Goal: Communication & Community: Share content

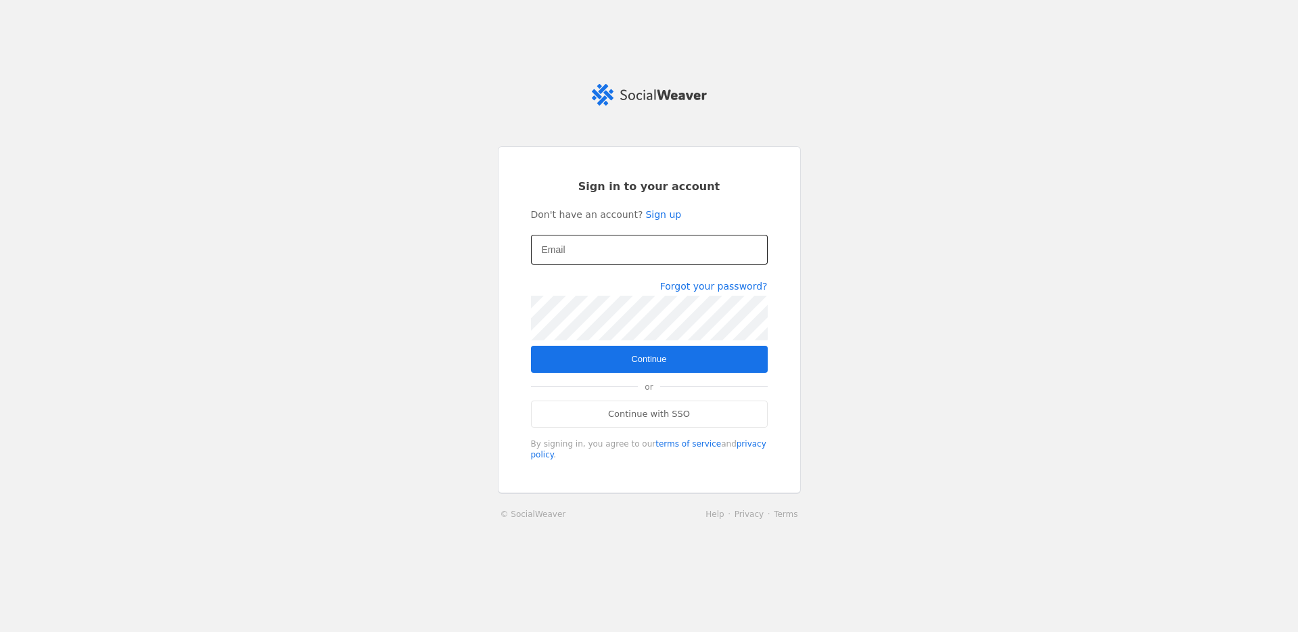
click at [561, 242] on mat-label "Email" at bounding box center [554, 250] width 24 height 16
click at [561, 242] on input "Email" at bounding box center [649, 250] width 215 height 16
click at [583, 255] on input "Email" at bounding box center [649, 250] width 215 height 16
type input "[EMAIL_ADDRESS][DOMAIN_NAME]"
click at [666, 357] on span "Continue" at bounding box center [648, 359] width 35 height 14
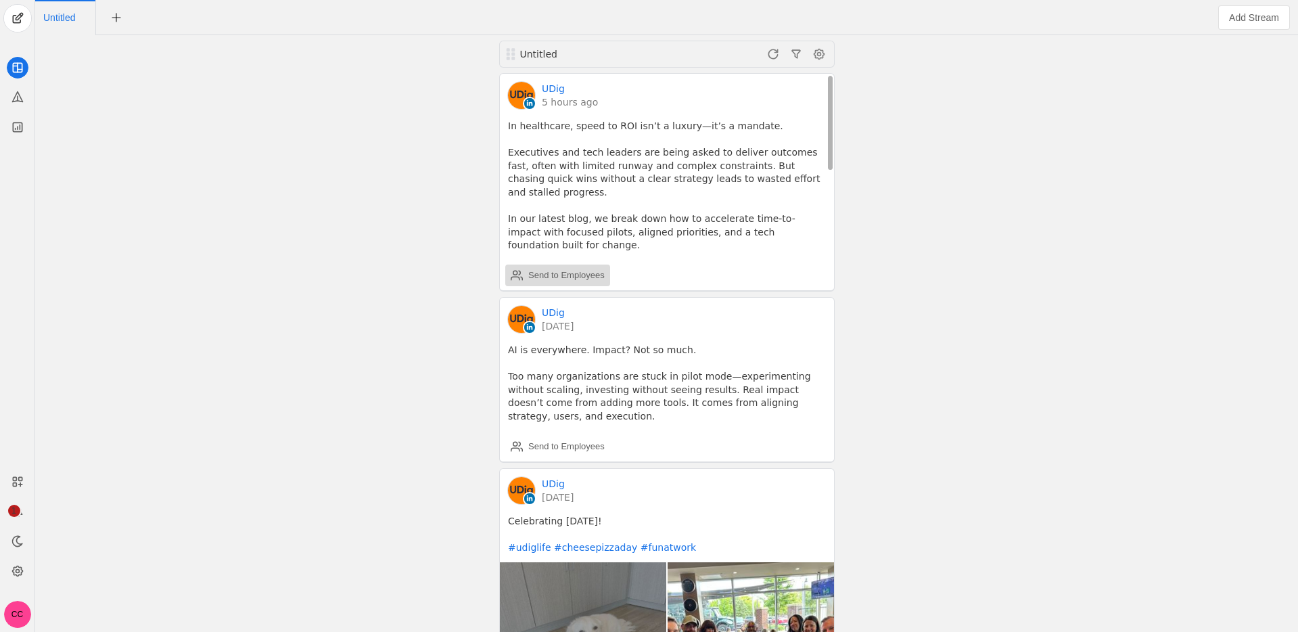
click at [528, 269] on div "Send to Employees" at bounding box center [566, 276] width 76 height 14
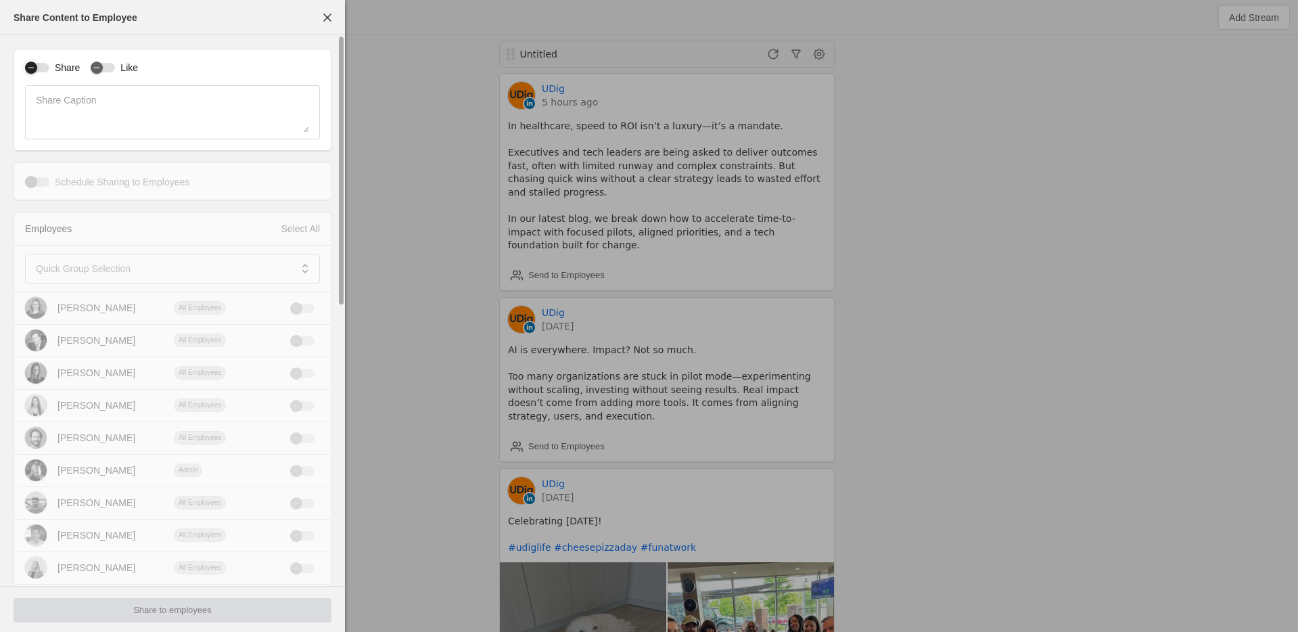
click at [32, 60] on div "button" at bounding box center [31, 67] width 19 height 19
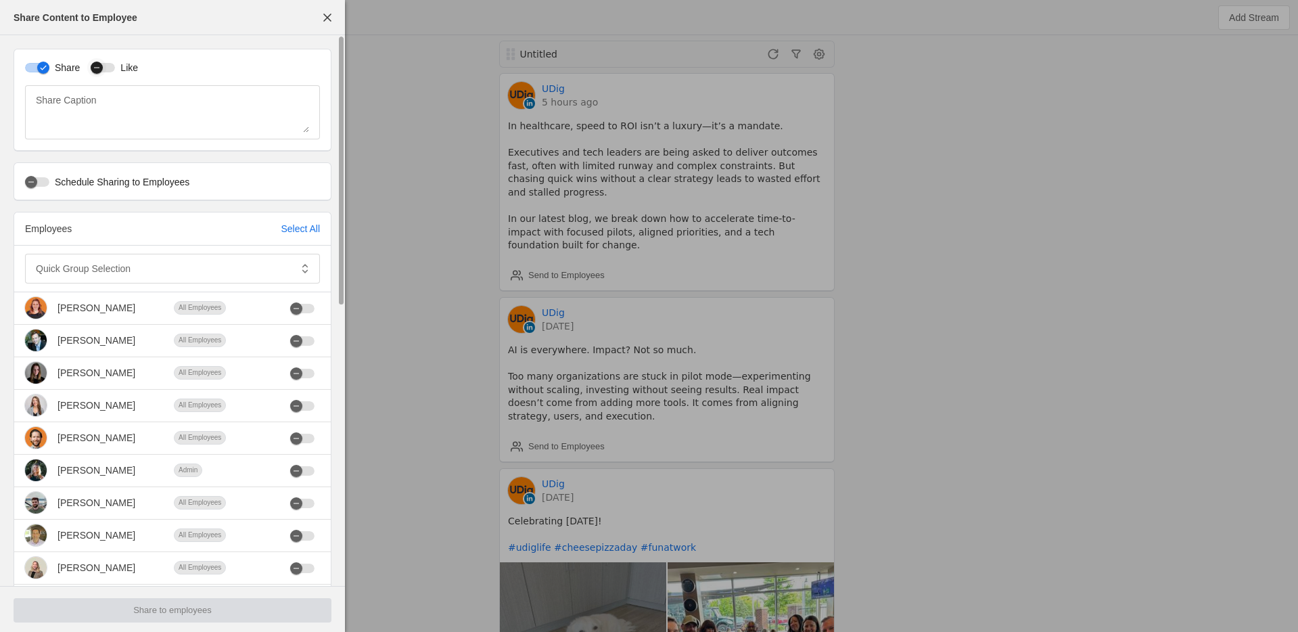
click at [103, 69] on div "button" at bounding box center [97, 68] width 12 height 12
click at [106, 269] on mat-label "Quick Group Selection" at bounding box center [83, 268] width 95 height 16
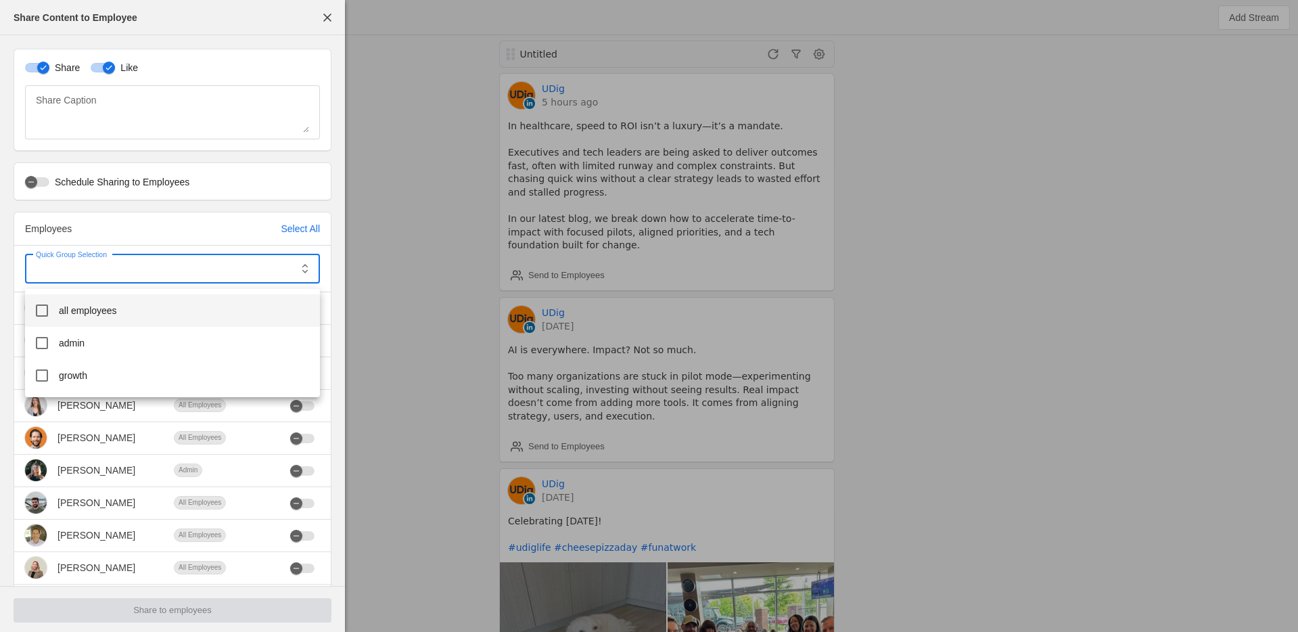
click at [108, 309] on span "all employees" at bounding box center [88, 311] width 58 height 14
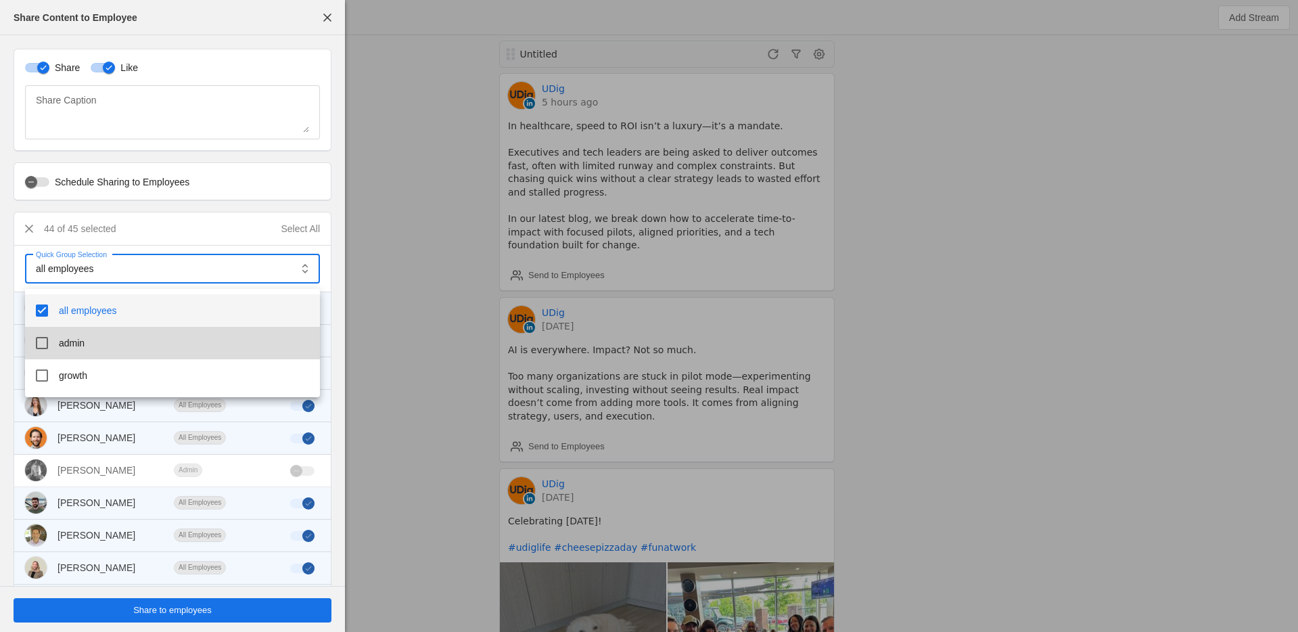
click at [94, 342] on mat-option "admin" at bounding box center [172, 343] width 295 height 32
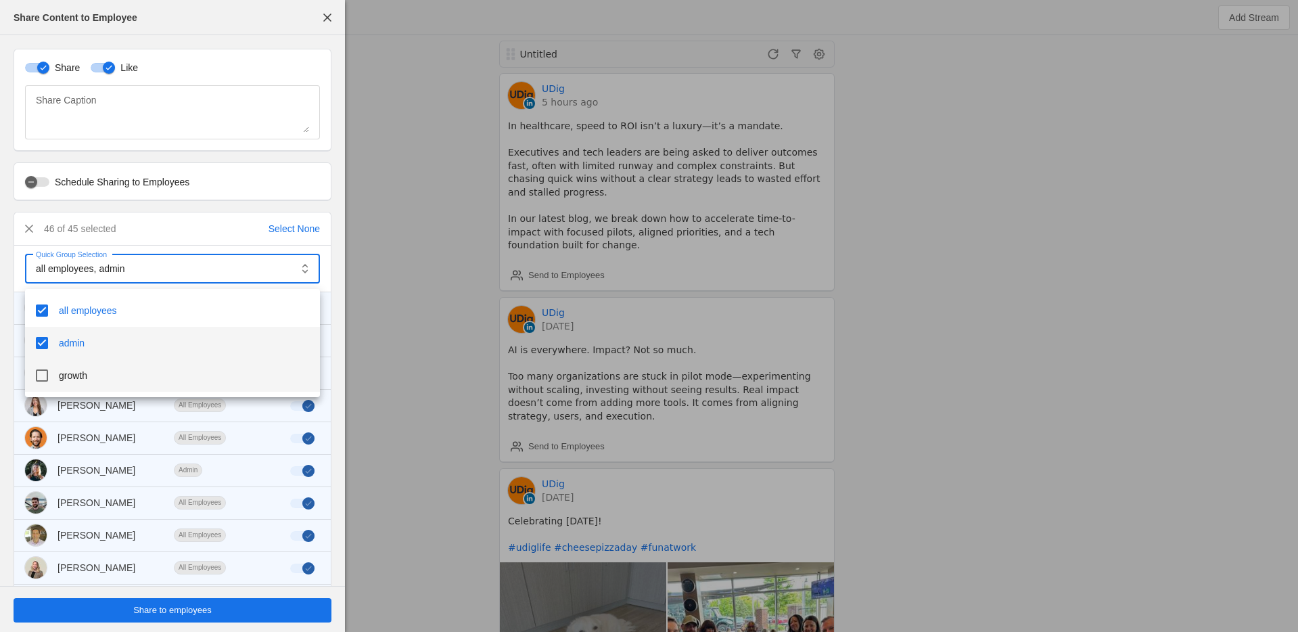
click at [87, 378] on span "growth" at bounding box center [73, 376] width 28 height 14
click at [9, 263] on div at bounding box center [649, 316] width 1298 height 632
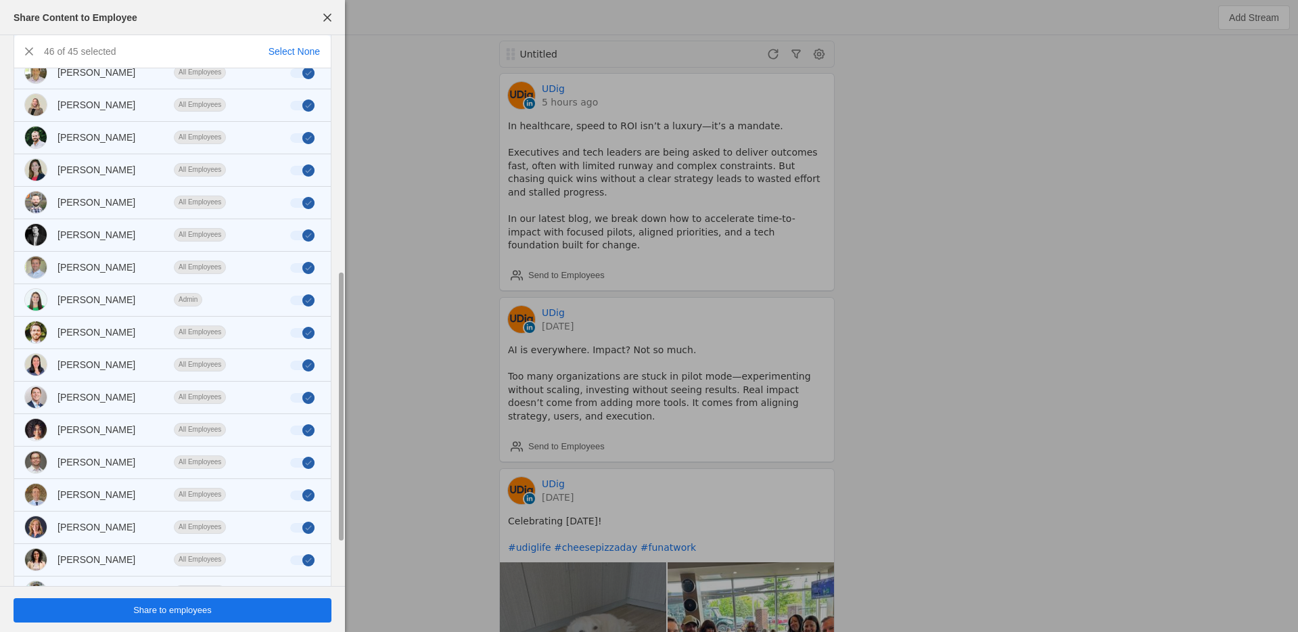
scroll to position [568, 0]
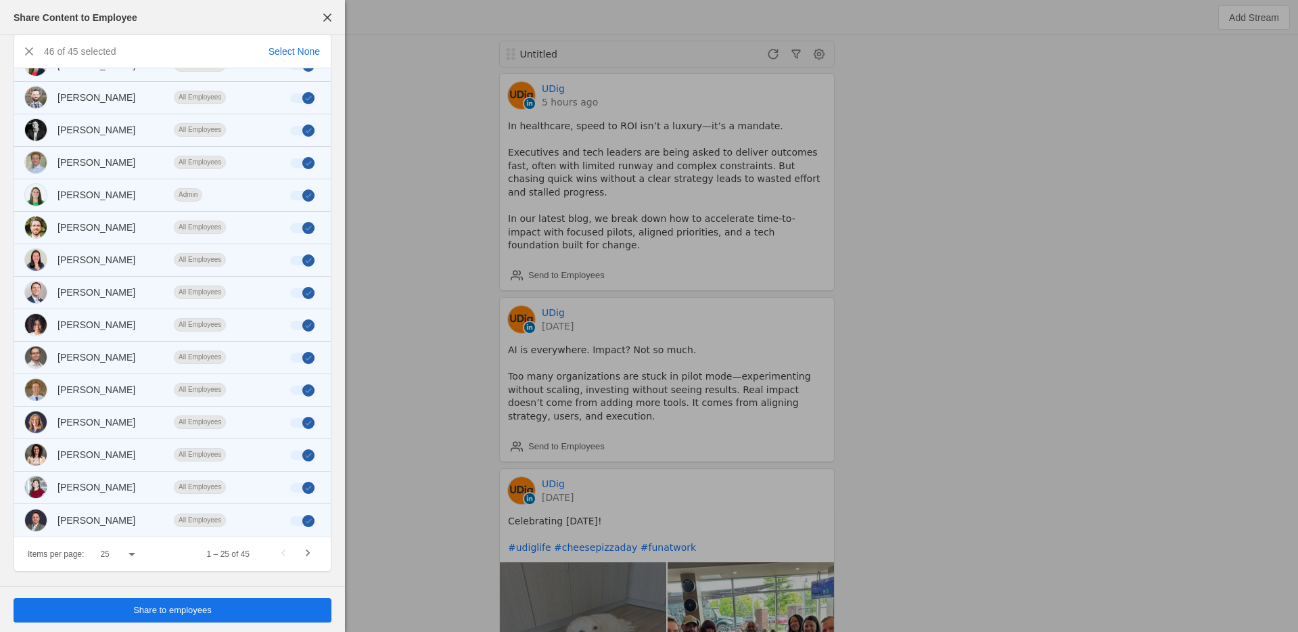
click at [183, 622] on span "undefined" at bounding box center [173, 610] width 318 height 24
